Goal: Information Seeking & Learning: Learn about a topic

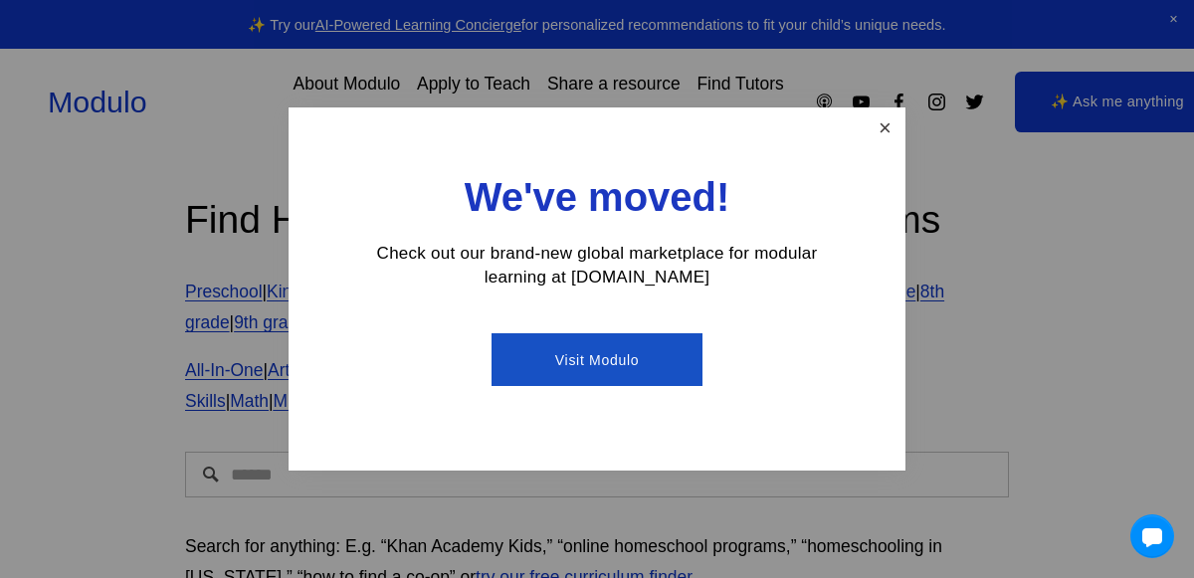
click at [876, 122] on link "Close" at bounding box center [885, 127] width 35 height 35
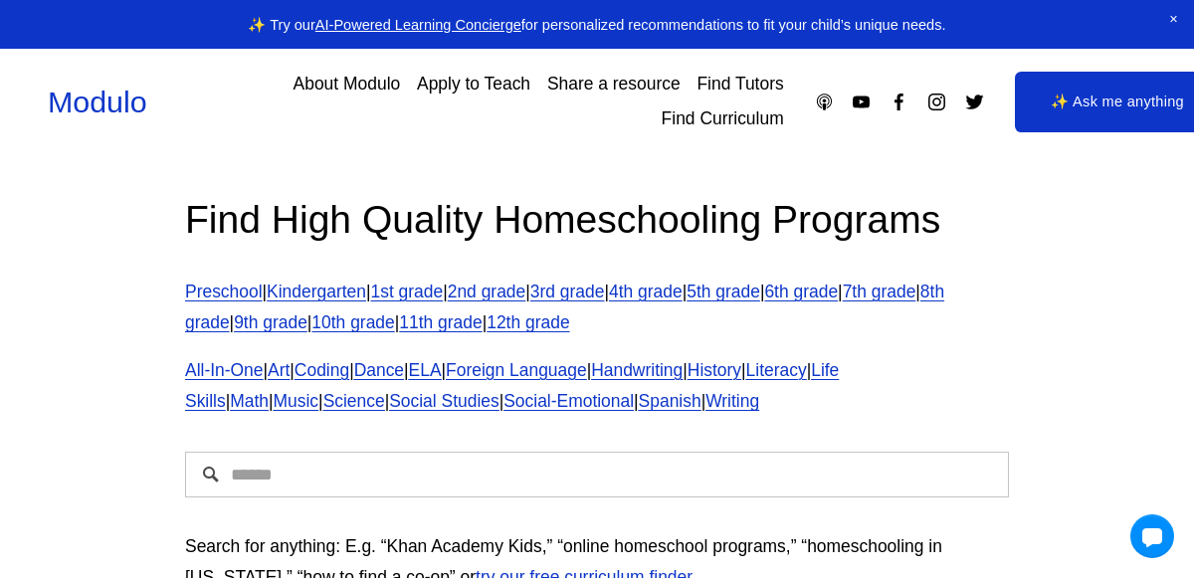
click at [868, 105] on use "YouTube" at bounding box center [862, 102] width 17 height 12
click at [1177, 21] on span "Close Announcement" at bounding box center [1173, 20] width 41 height 40
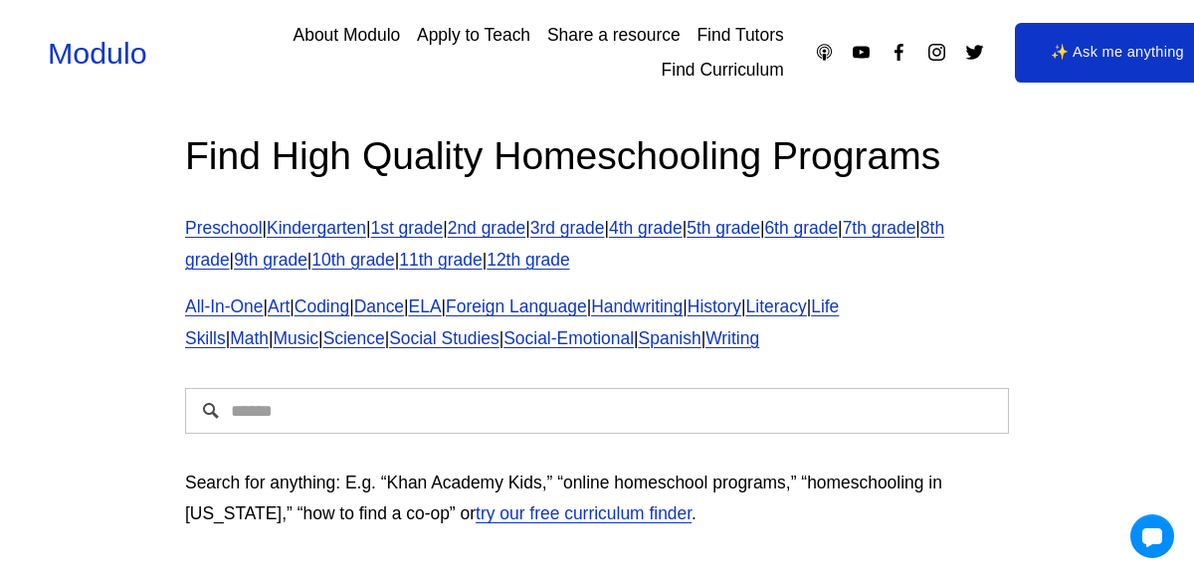
scroll to position [10, 0]
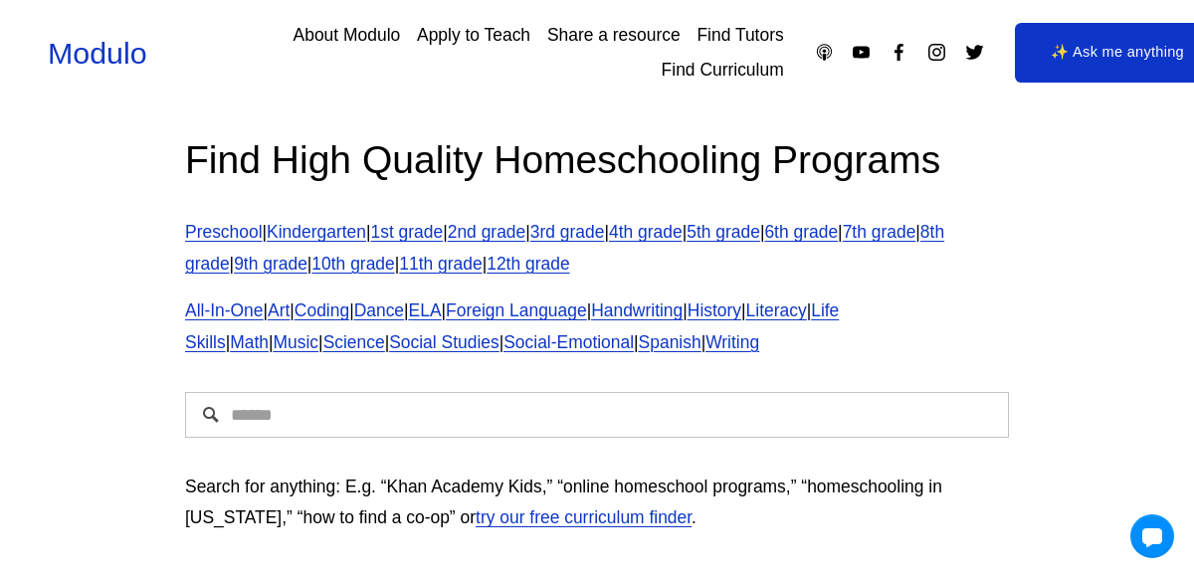
click at [497, 436] on input "Search" at bounding box center [597, 415] width 824 height 46
type input "**********"
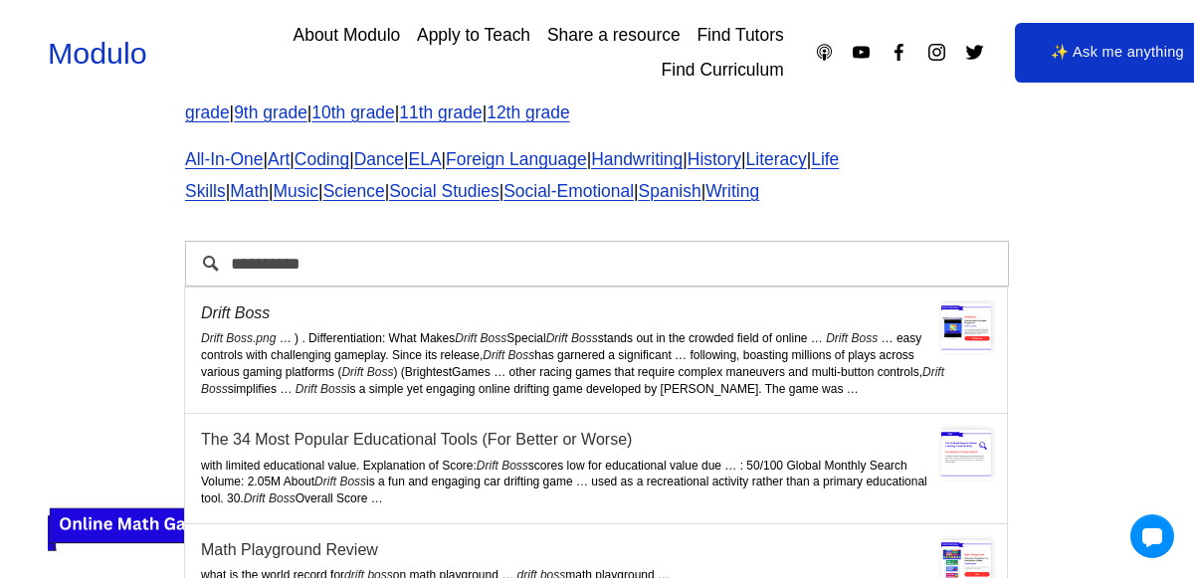
scroll to position [164, 0]
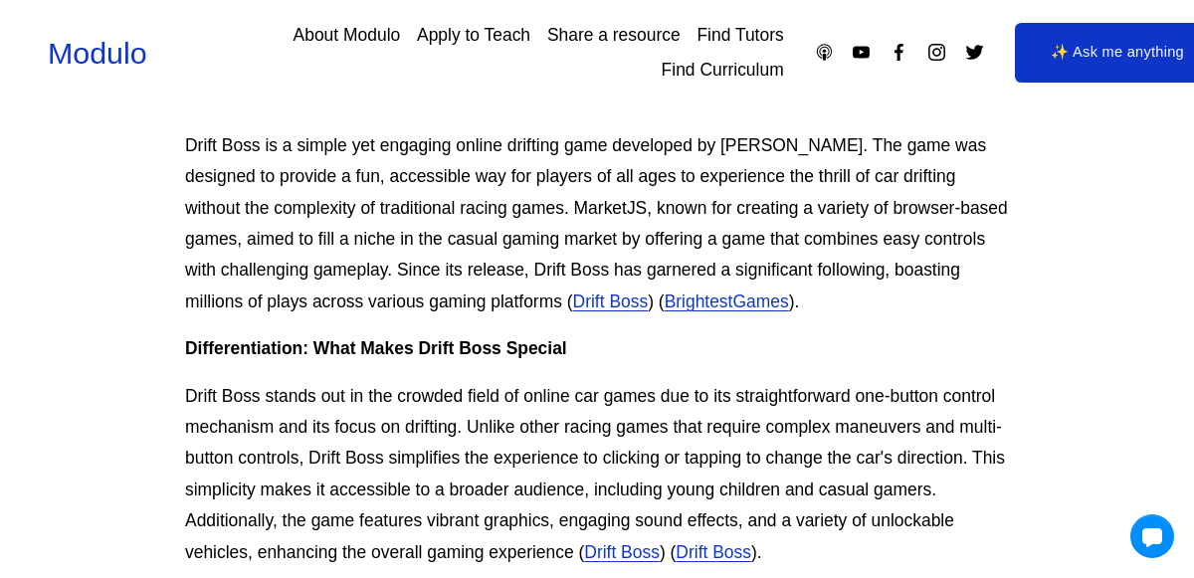
scroll to position [662, 0]
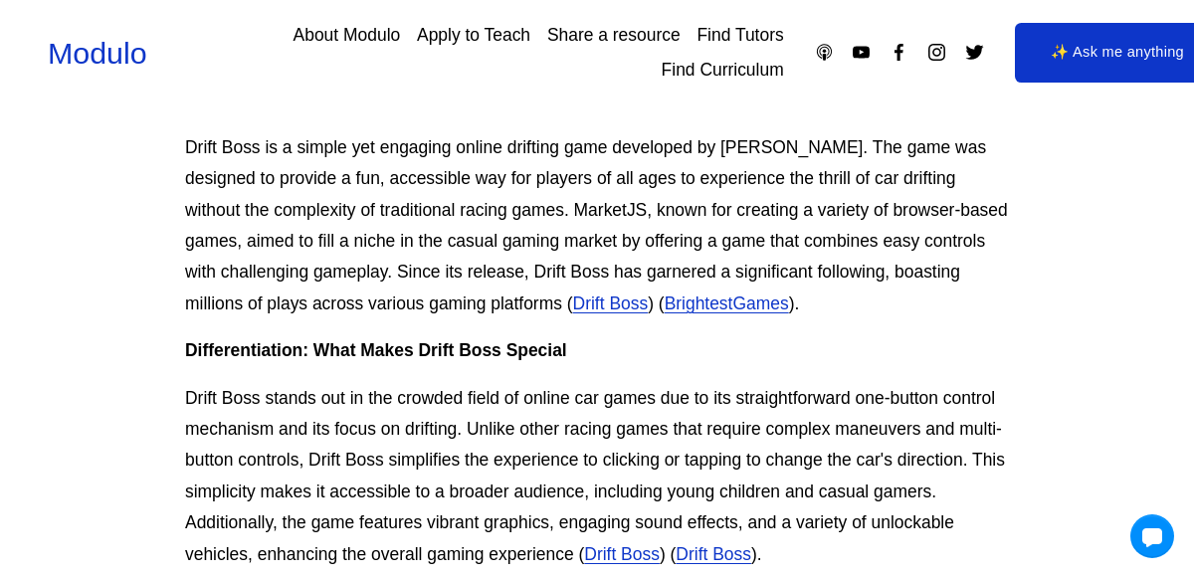
click at [573, 302] on link "Drift Boss" at bounding box center [611, 303] width 76 height 20
